Goal: Navigation & Orientation: Find specific page/section

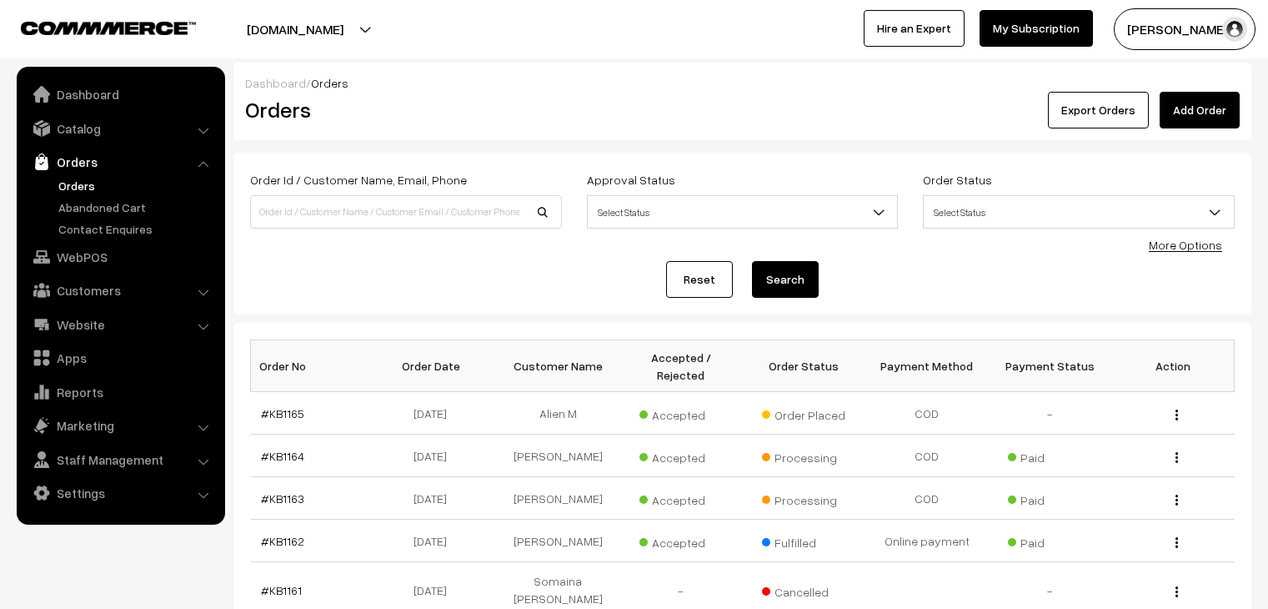
click at [128, 201] on link "Abandoned Cart" at bounding box center [136, 207] width 165 height 18
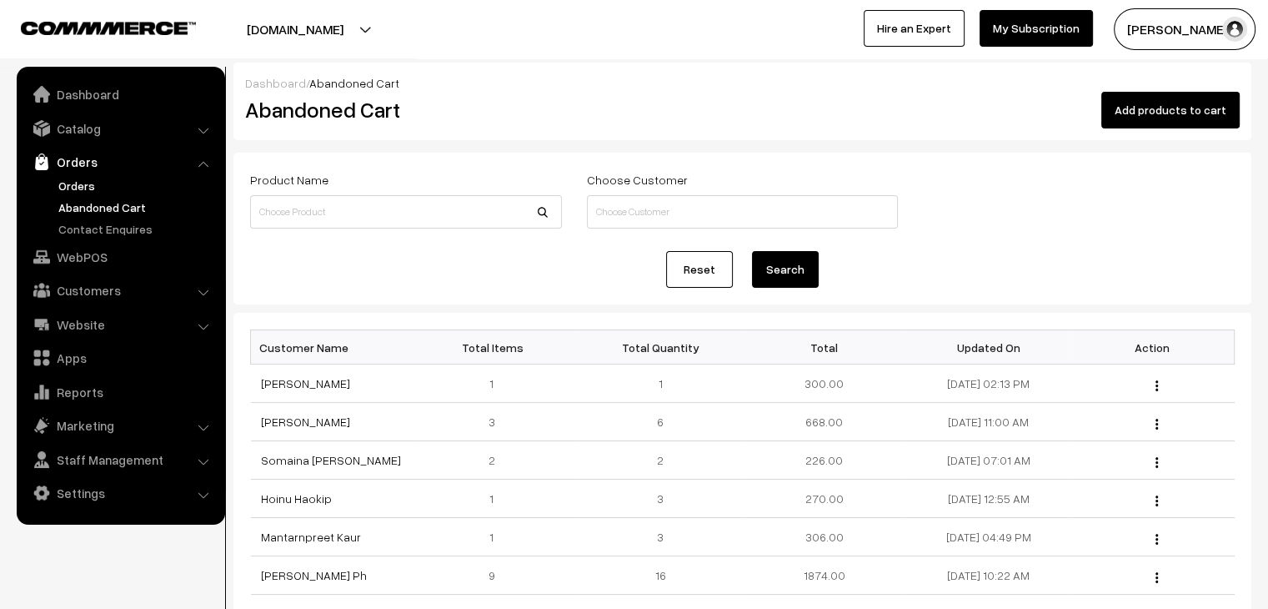
click at [73, 185] on link "Orders" at bounding box center [136, 186] width 165 height 18
